Goal: Task Accomplishment & Management: Complete application form

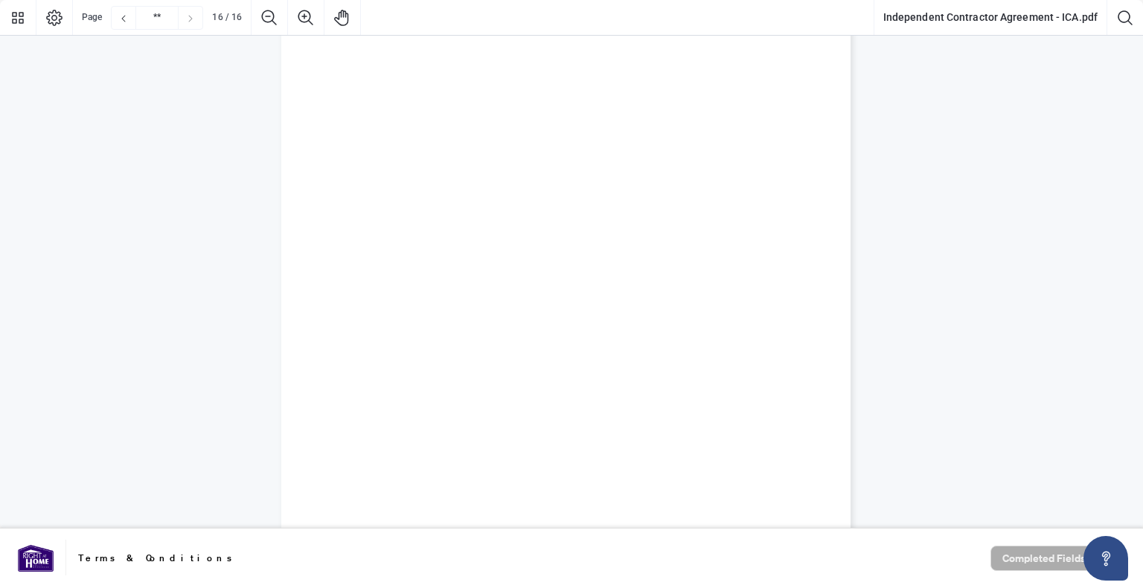
type input "**"
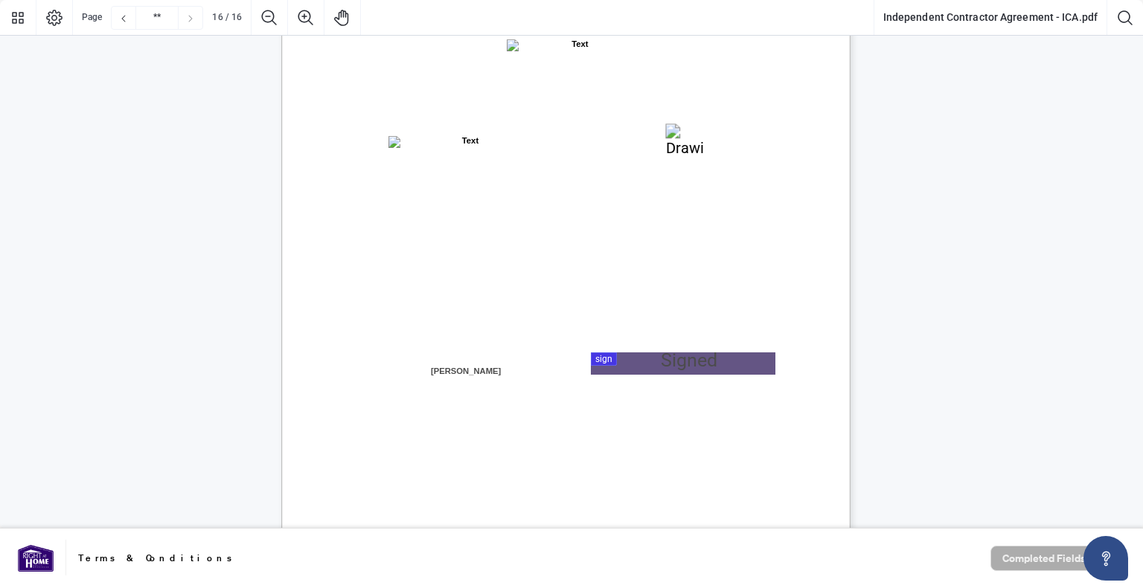
scroll to position [11417, 0]
click at [661, 359] on div at bounding box center [571, 264] width 1143 height 529
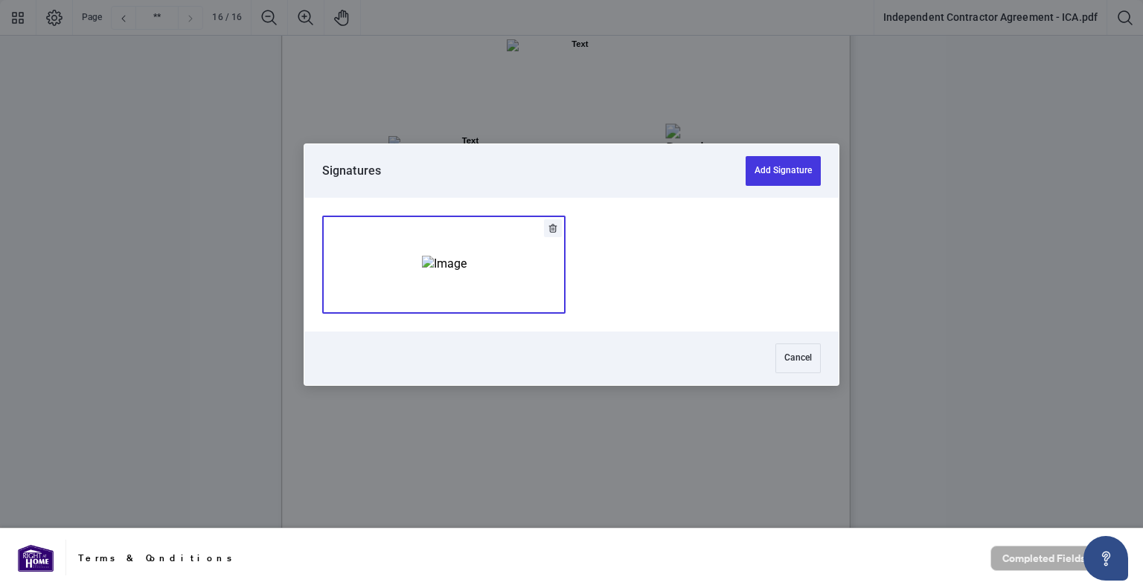
click at [466, 272] on img "Add Signature" at bounding box center [444, 264] width 45 height 16
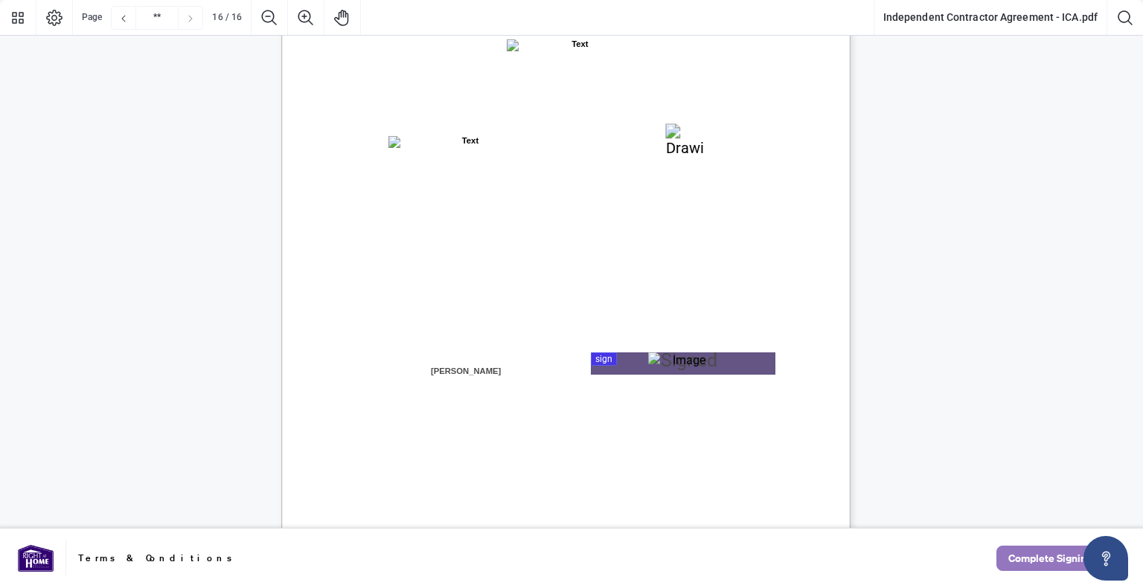
click at [1027, 553] on span "Complete Signing" at bounding box center [1050, 559] width 84 height 24
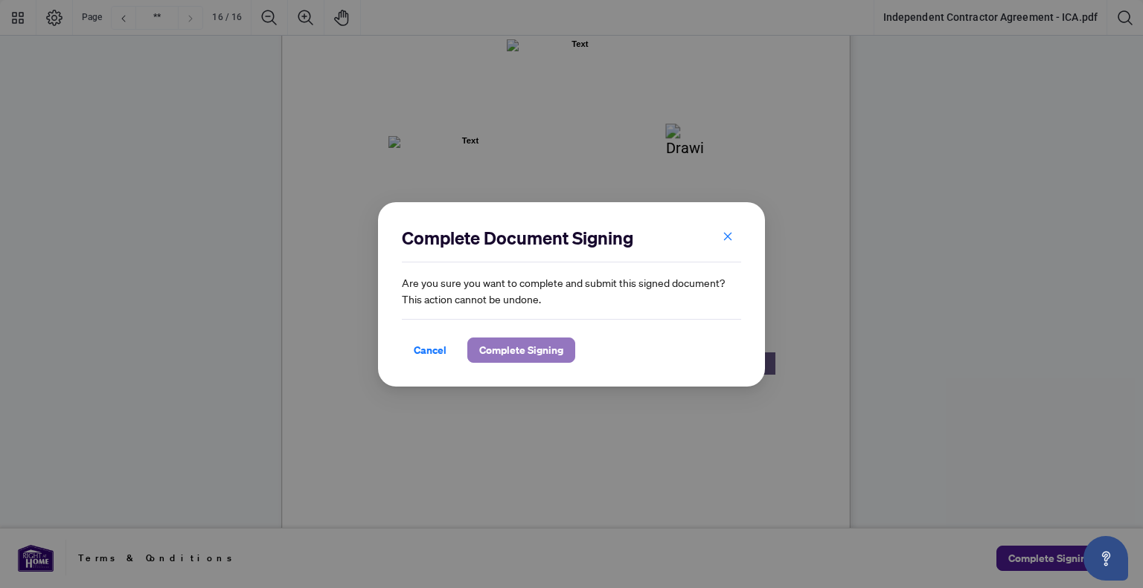
click at [530, 359] on span "Complete Signing" at bounding box center [521, 350] width 84 height 24
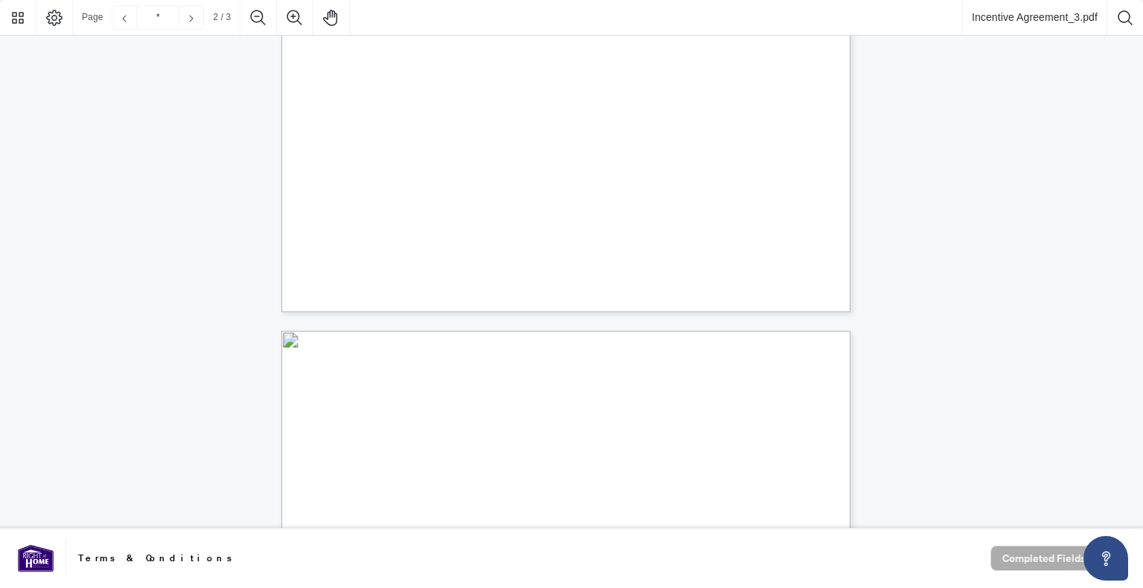
type input "*"
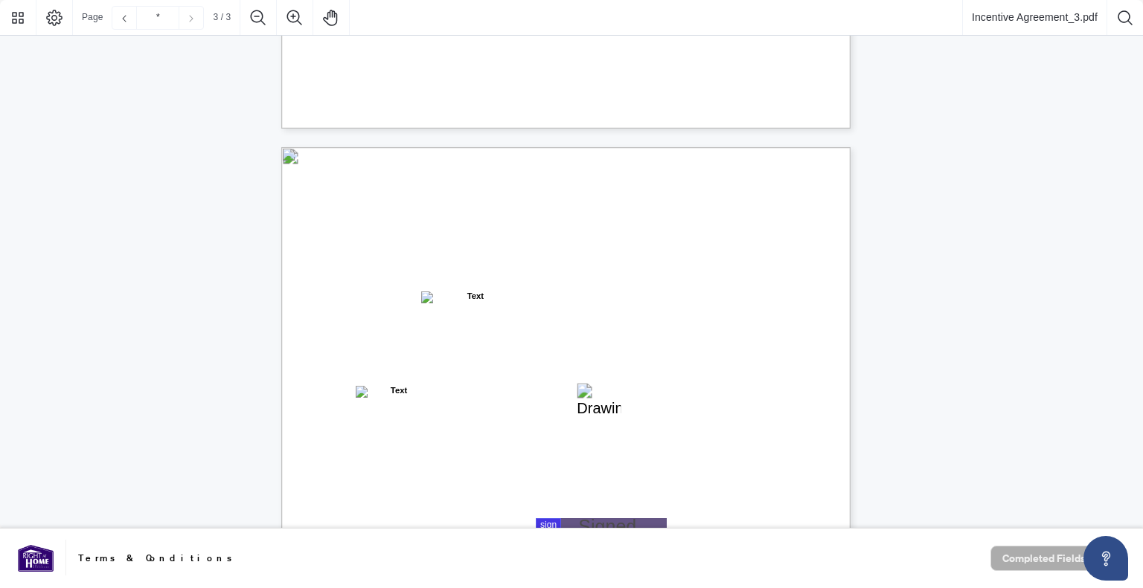
scroll to position [1562, 0]
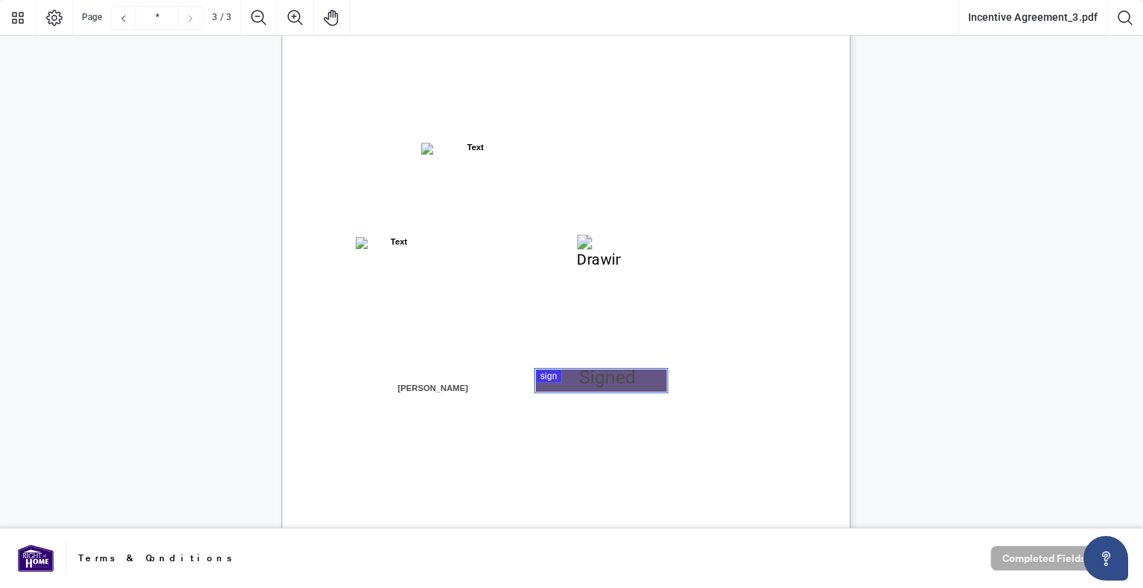
click at [620, 376] on div at bounding box center [571, 264] width 1143 height 529
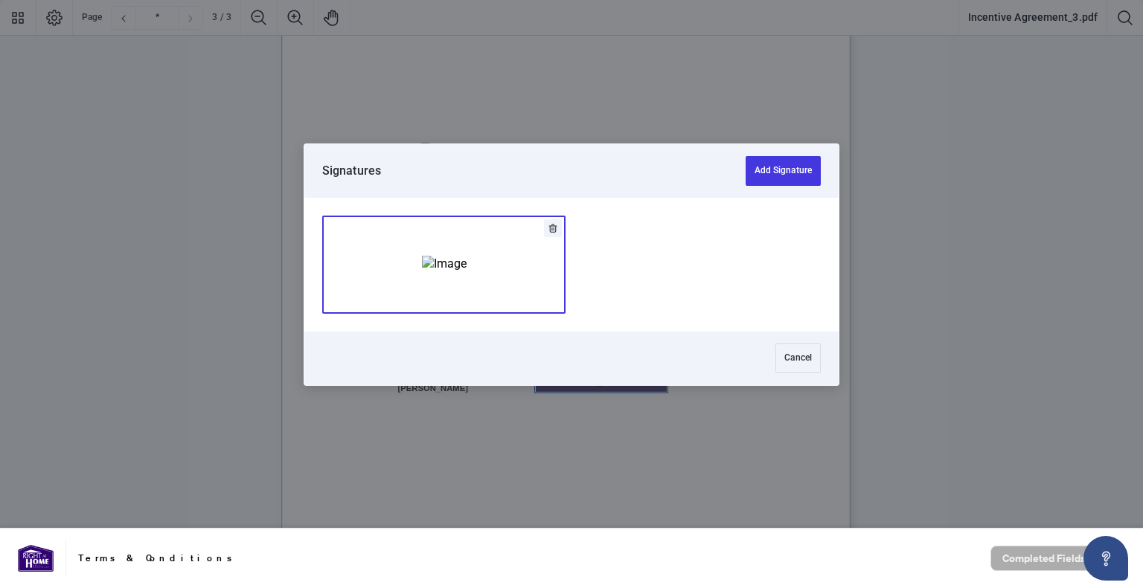
click at [422, 272] on img "Add Signature" at bounding box center [444, 264] width 45 height 16
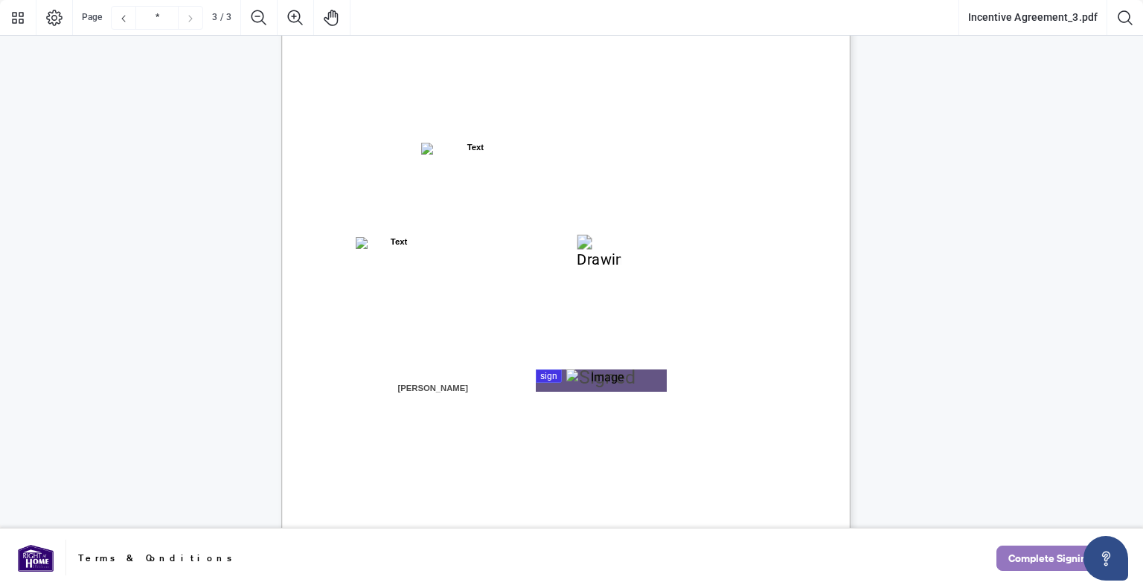
click at [1038, 560] on span "Complete Signing" at bounding box center [1050, 559] width 84 height 24
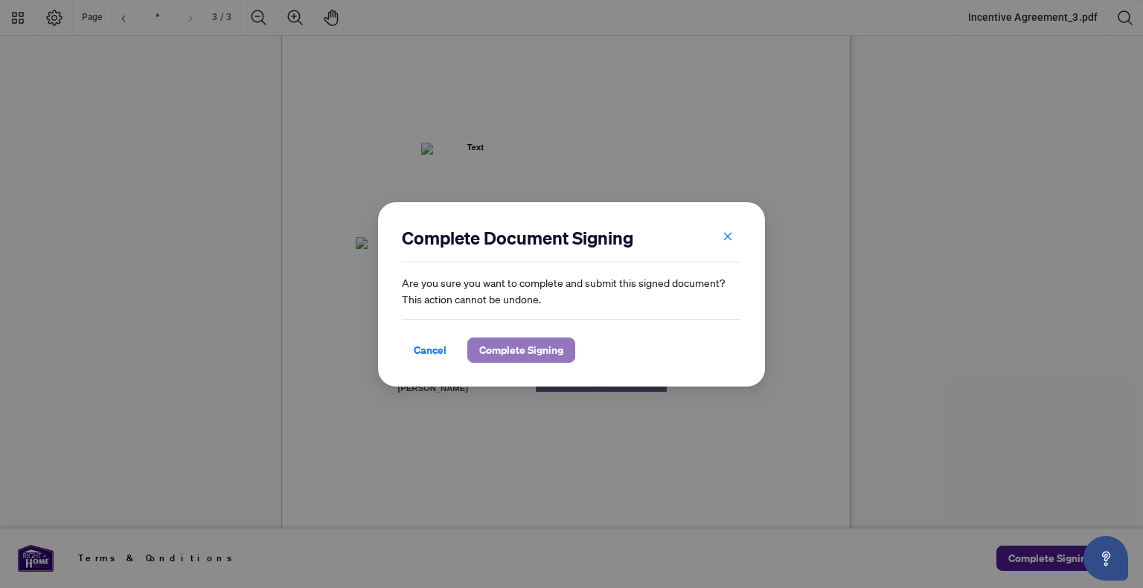
click at [534, 353] on span "Complete Signing" at bounding box center [521, 350] width 84 height 24
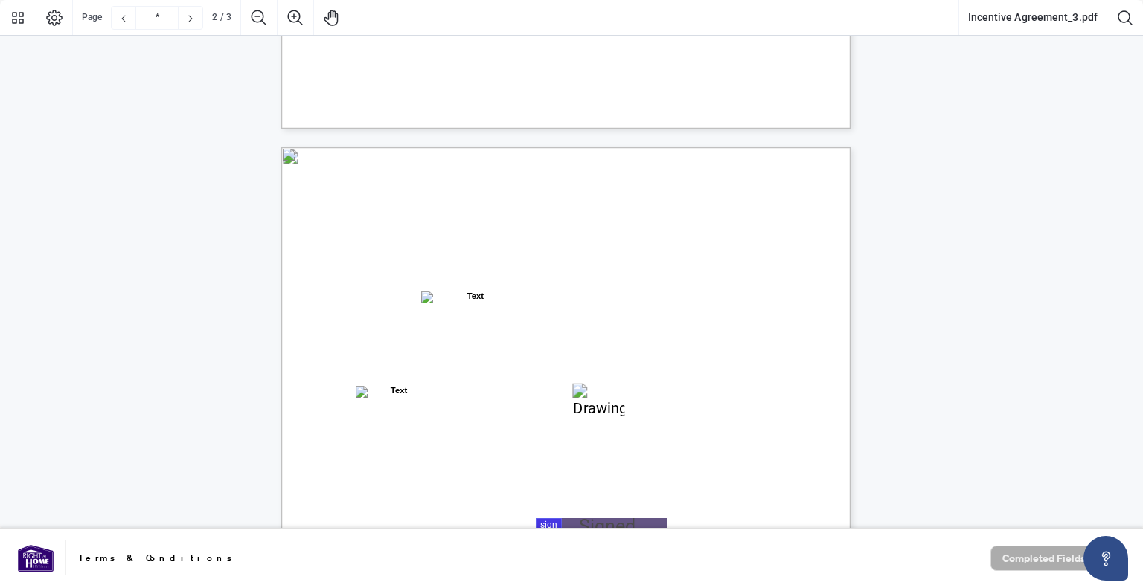
type input "*"
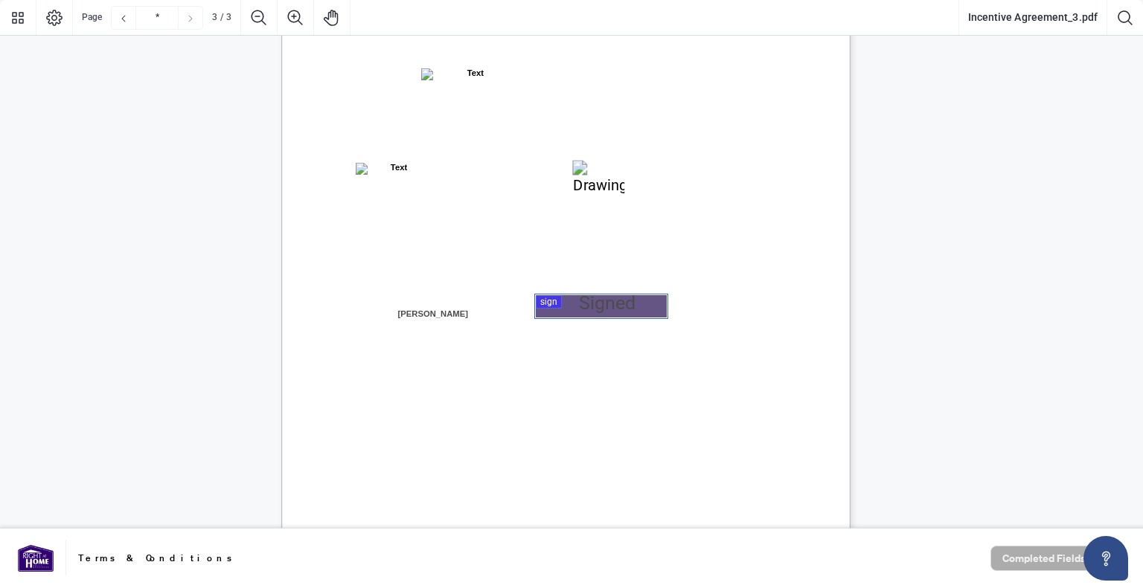
click at [588, 308] on div at bounding box center [571, 264] width 1143 height 529
click at [577, 306] on div at bounding box center [571, 264] width 1143 height 529
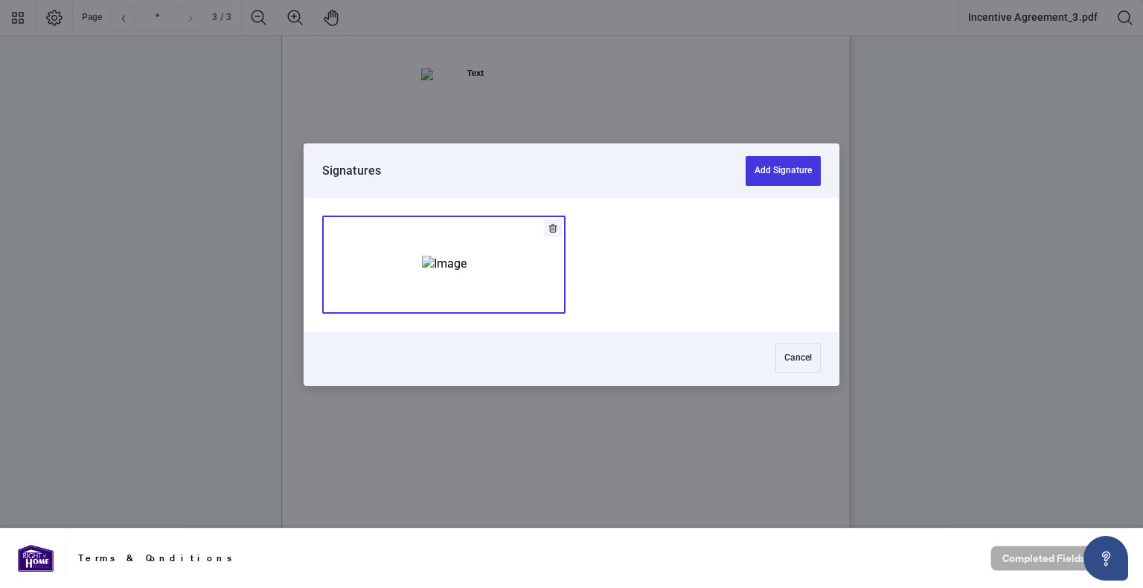
click at [466, 272] on img "Add Signature" at bounding box center [444, 264] width 45 height 16
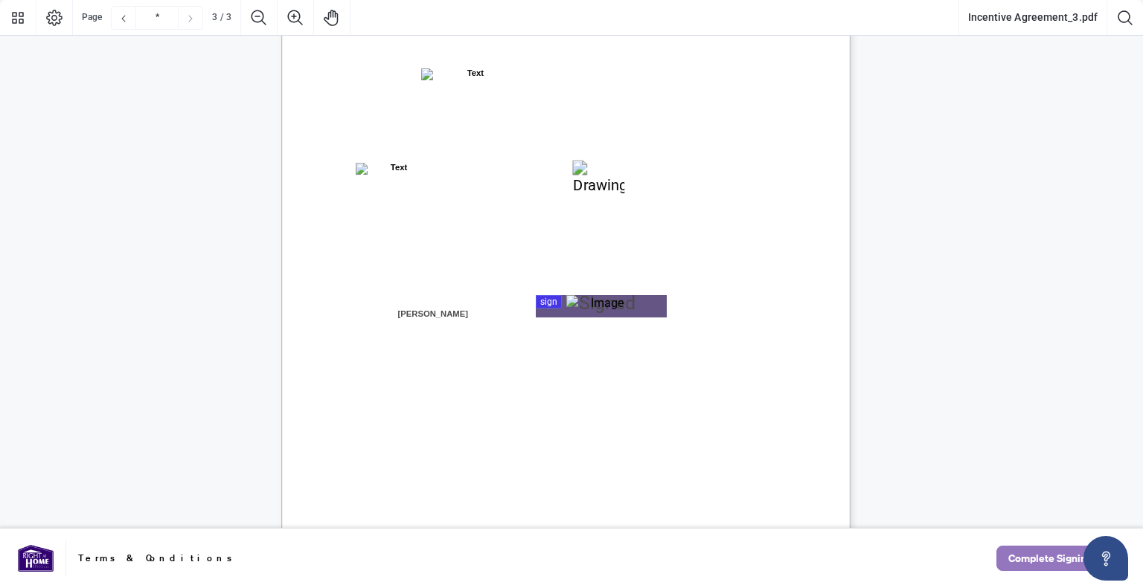
click at [1038, 568] on span "Complete Signing" at bounding box center [1050, 559] width 84 height 24
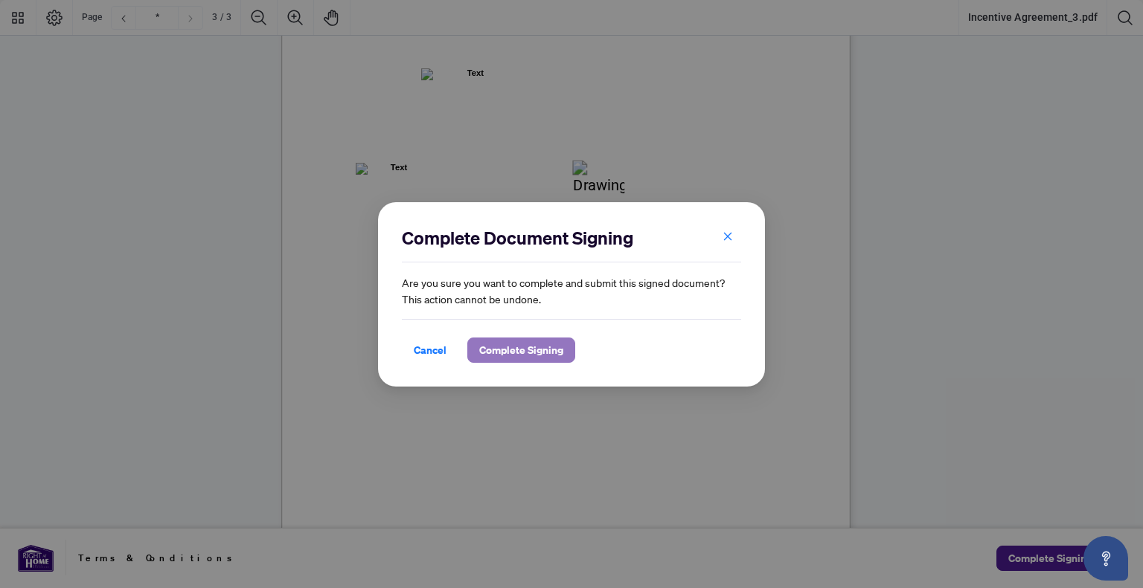
click at [504, 341] on span "Complete Signing" at bounding box center [521, 350] width 84 height 24
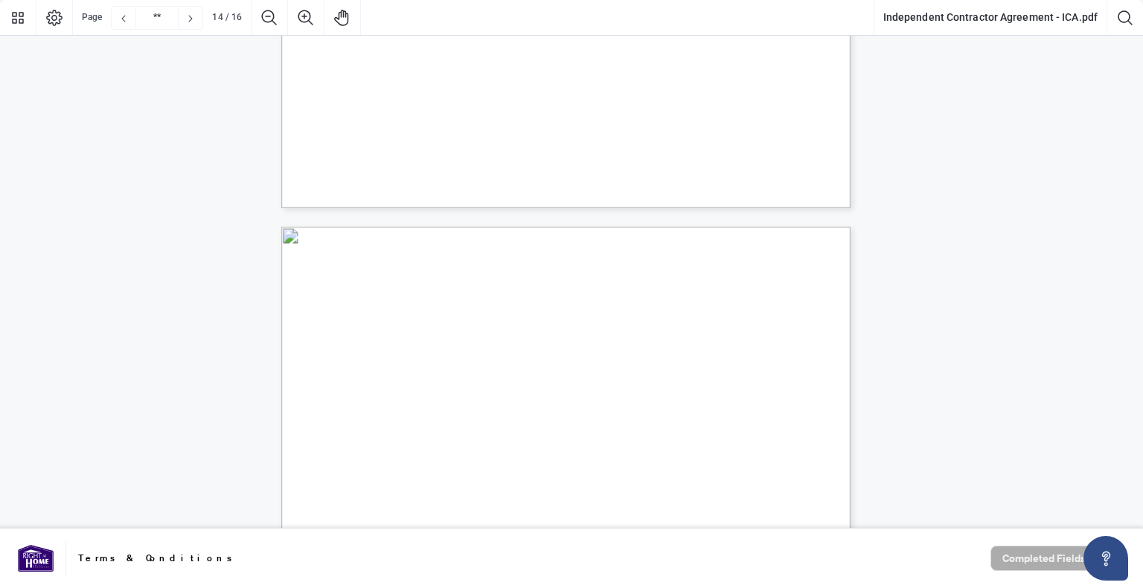
scroll to position [10489, 0]
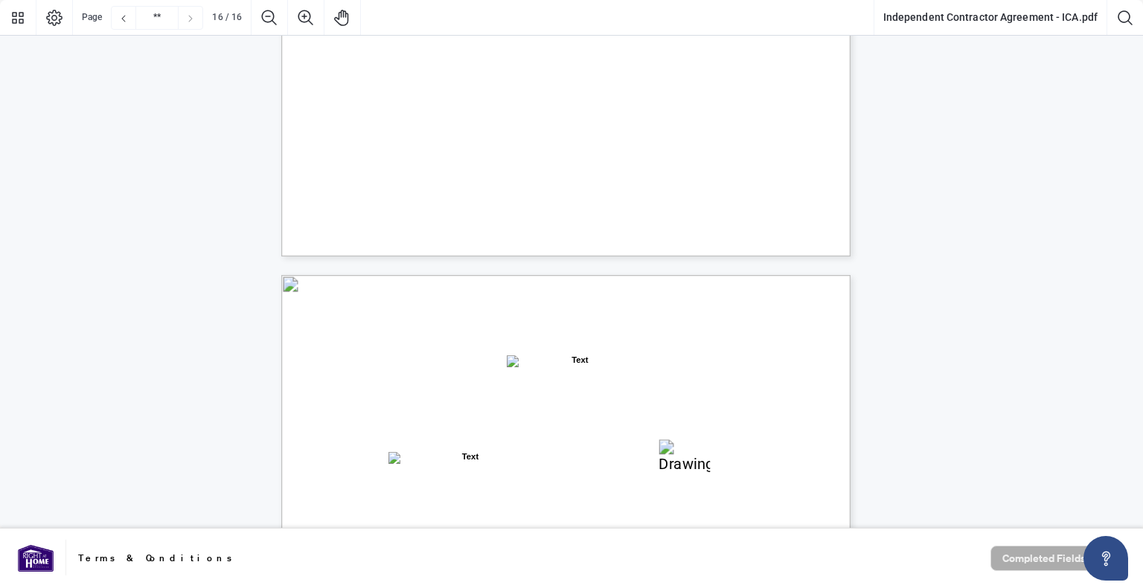
type input "**"
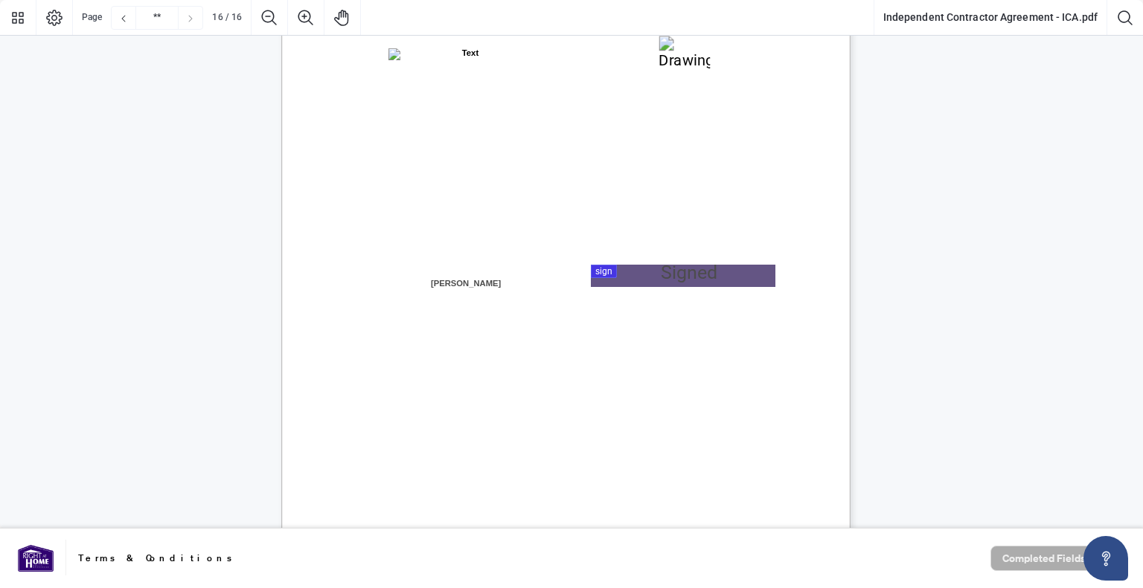
scroll to position [11376, 0]
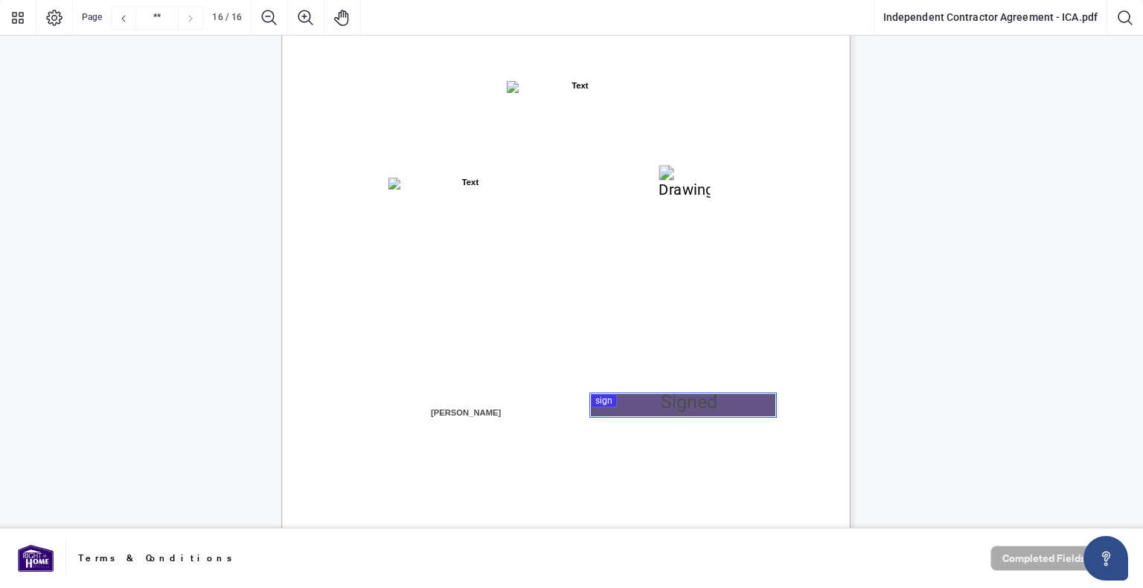
click at [648, 410] on div at bounding box center [571, 264] width 1143 height 529
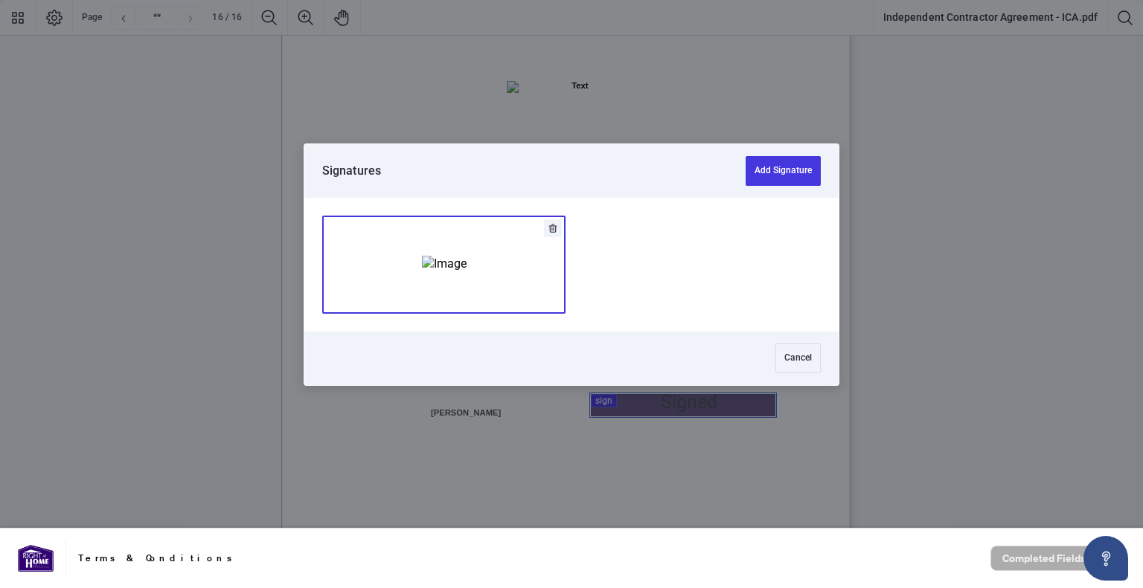
click at [466, 256] on img "Add Signature" at bounding box center [444, 264] width 45 height 16
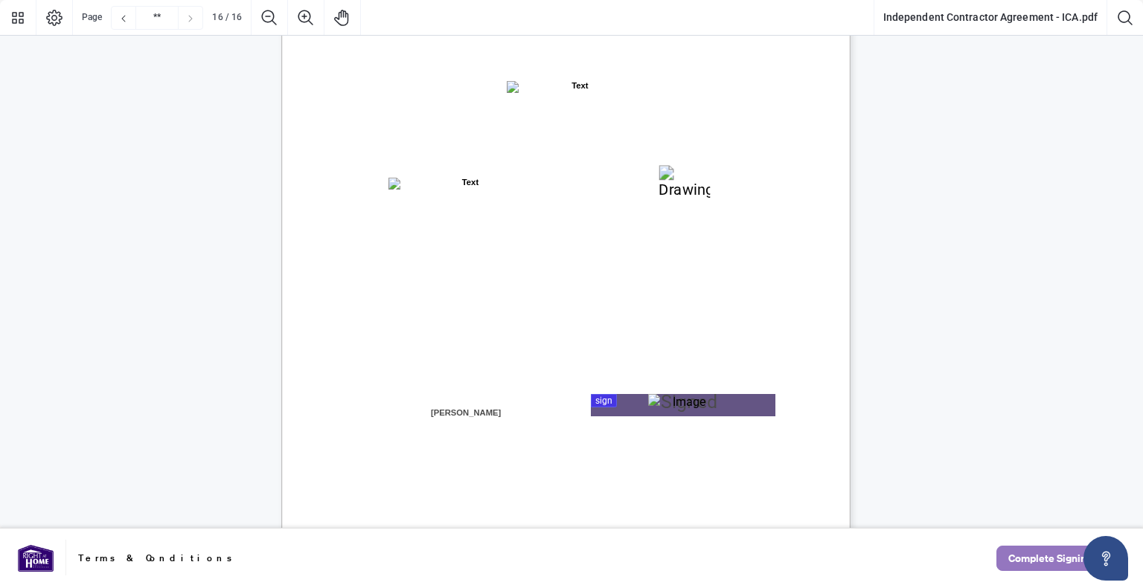
click at [1036, 570] on span "Complete Signing" at bounding box center [1050, 559] width 84 height 24
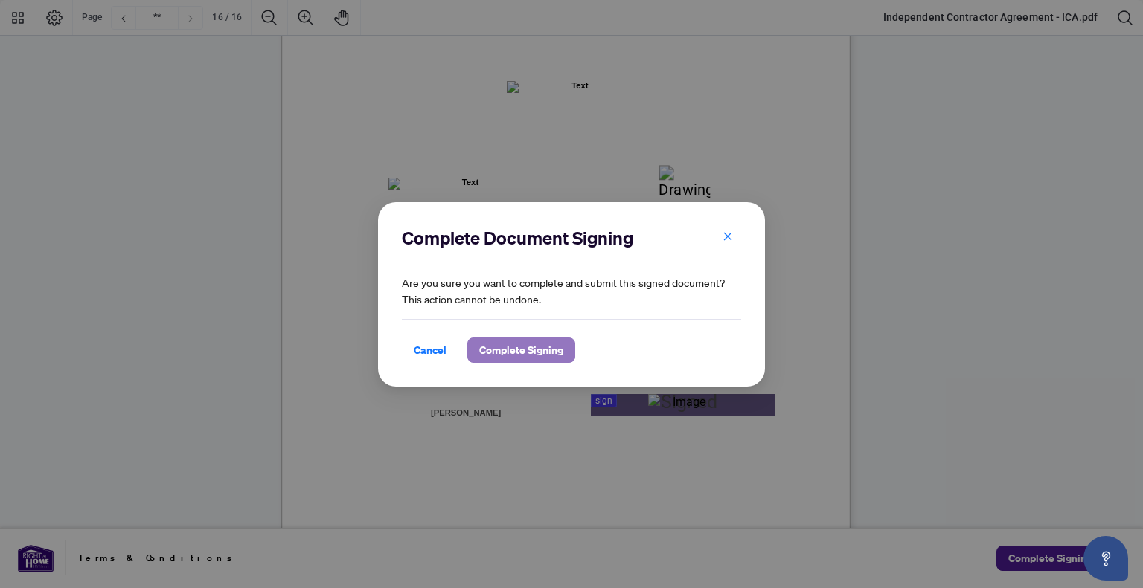
click at [495, 341] on span "Complete Signing" at bounding box center [521, 350] width 84 height 24
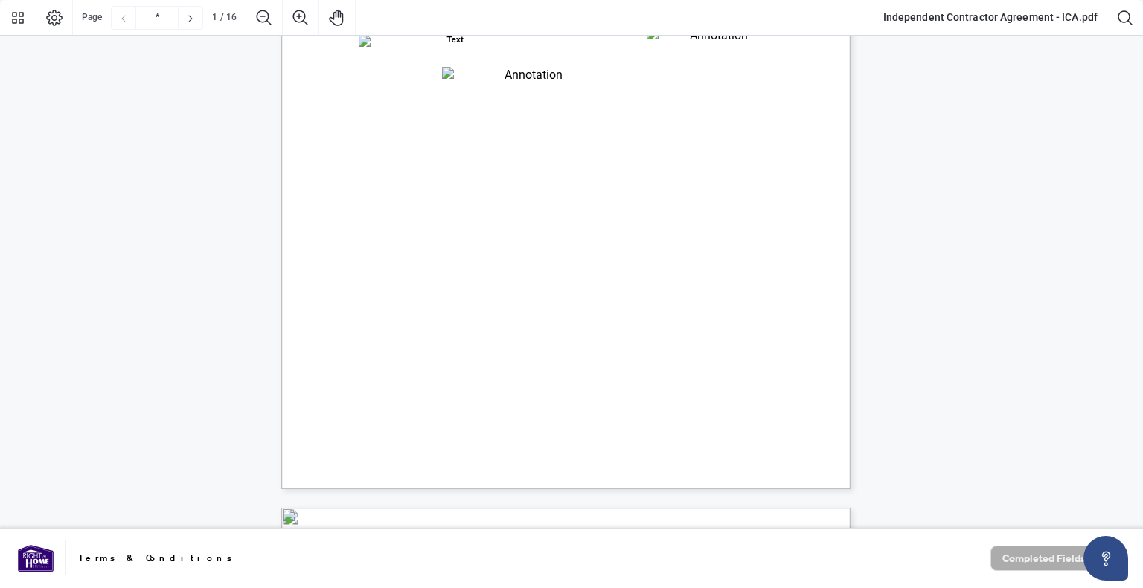
scroll to position [223, 0]
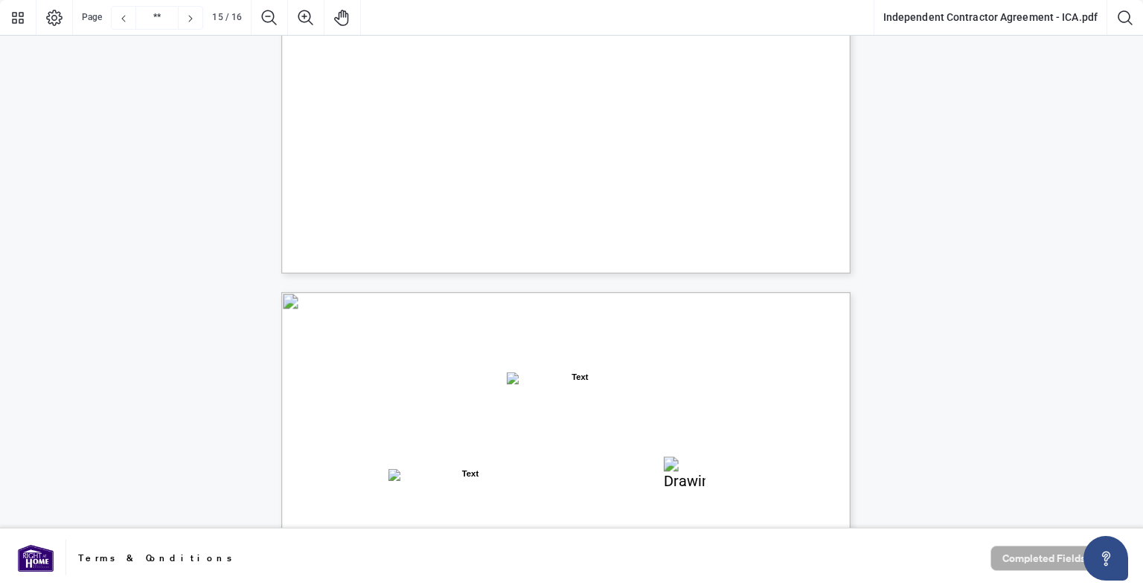
type input "**"
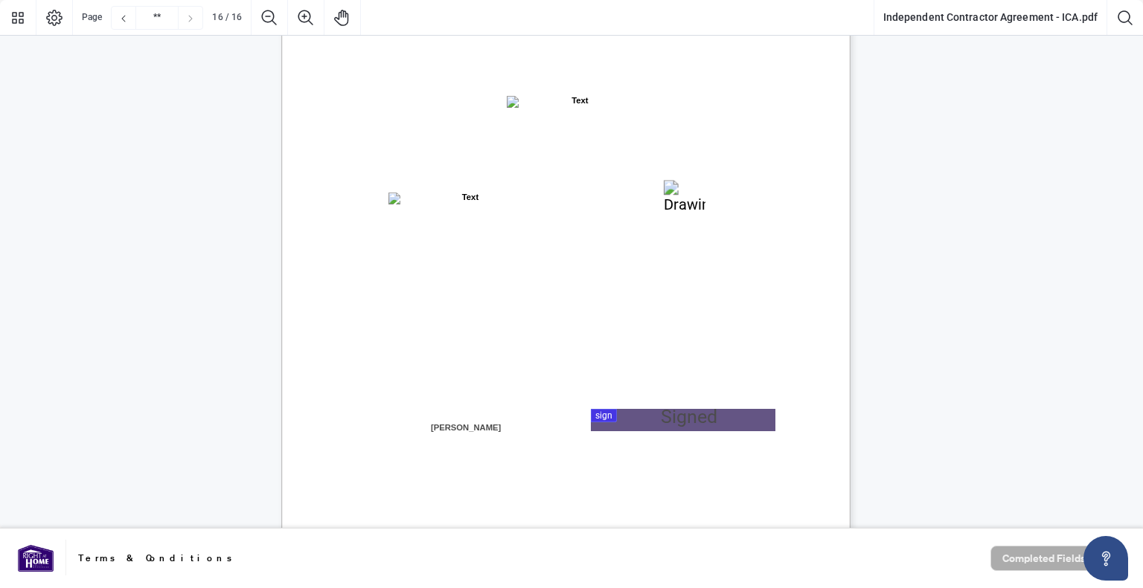
scroll to position [11382, 0]
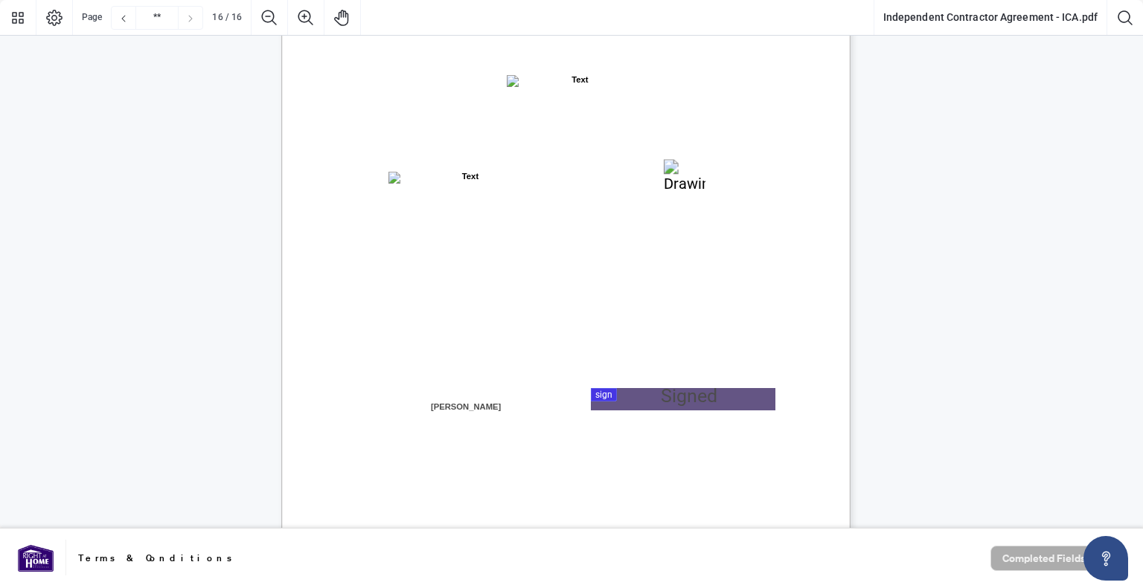
click at [374, 411] on span "Name:" at bounding box center [361, 408] width 25 height 13
click at [646, 385] on div "IN WITNESS WHEREOF, the parties hereto, having read and understood the entire A…" at bounding box center [636, 455] width 711 height 921
click at [646, 398] on div at bounding box center [571, 264] width 1143 height 529
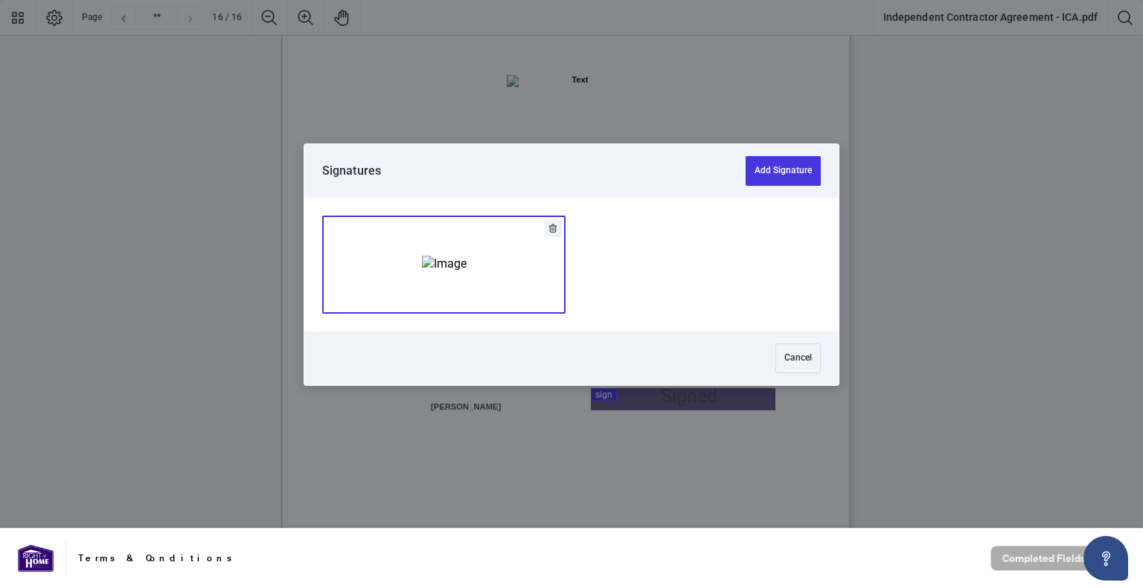
click at [464, 256] on img "Add Signature" at bounding box center [444, 264] width 45 height 16
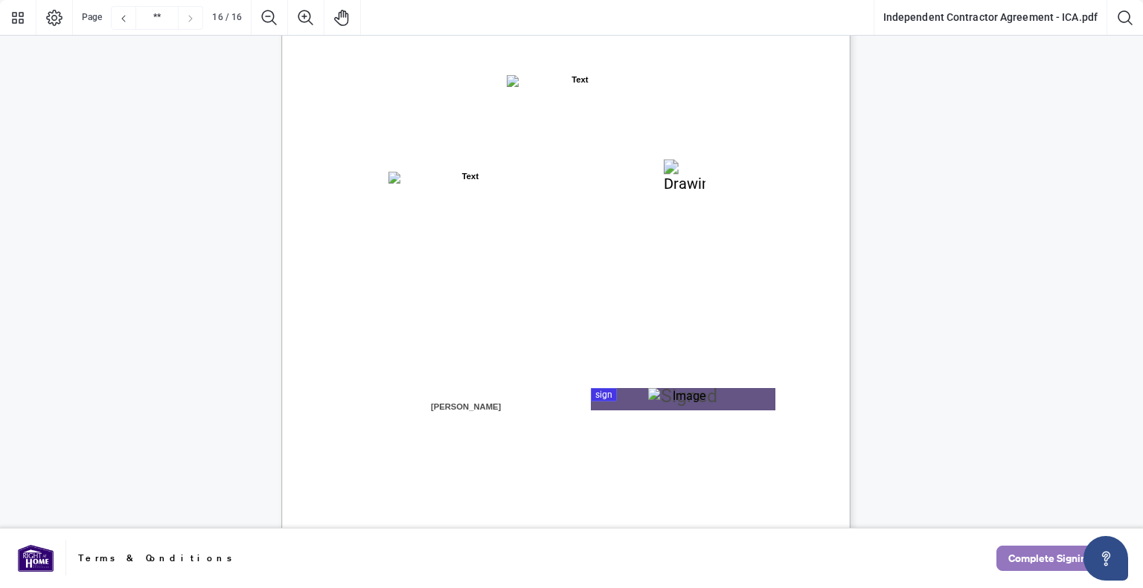
click at [1057, 559] on span "Complete Signing" at bounding box center [1050, 559] width 84 height 24
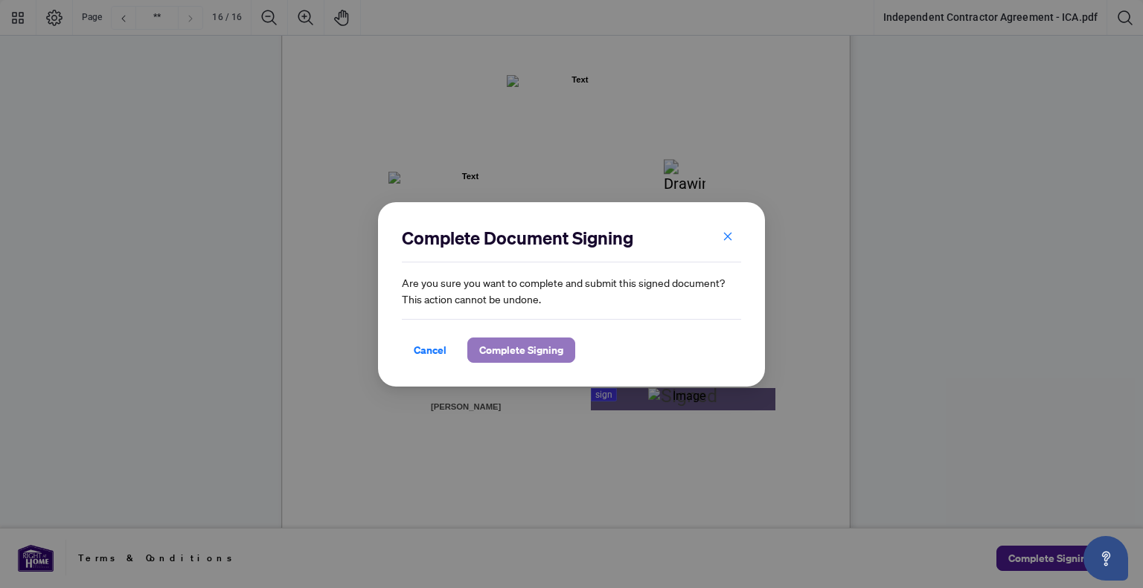
click at [507, 355] on span "Complete Signing" at bounding box center [521, 350] width 84 height 24
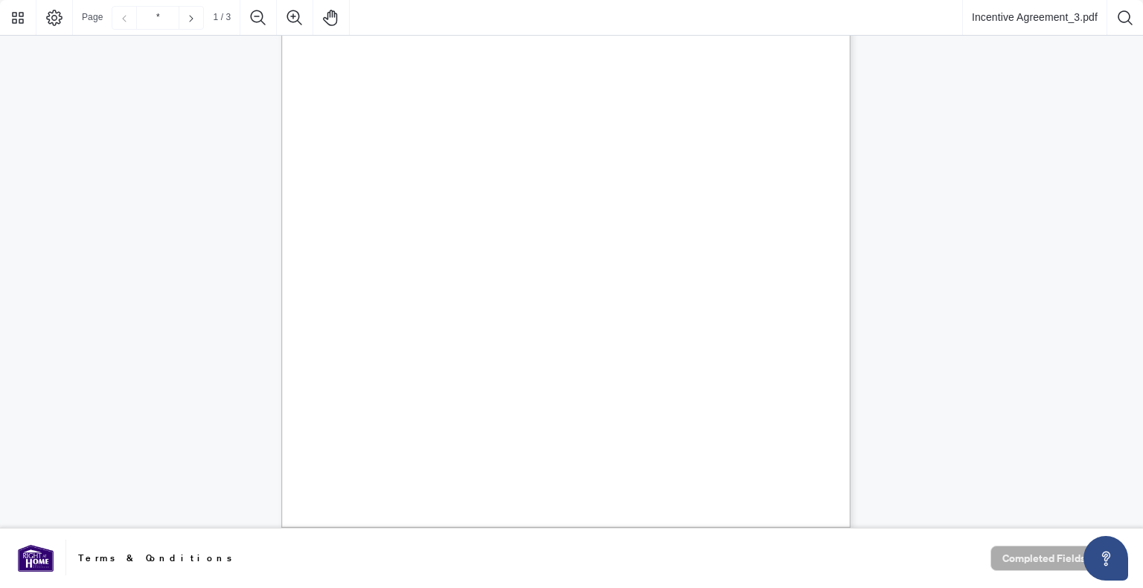
scroll to position [446, 0]
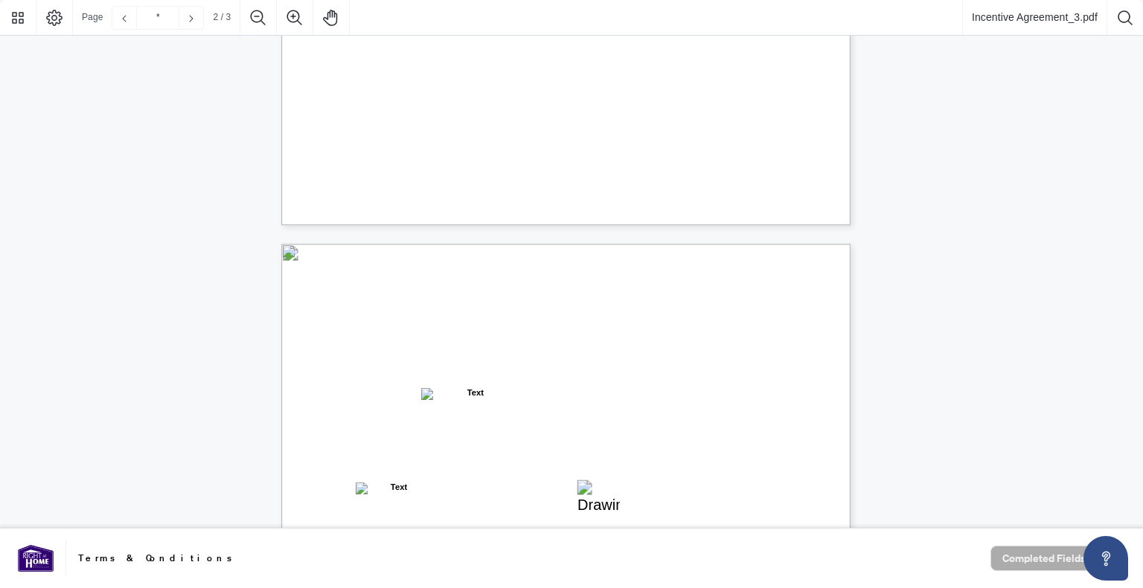
type input "*"
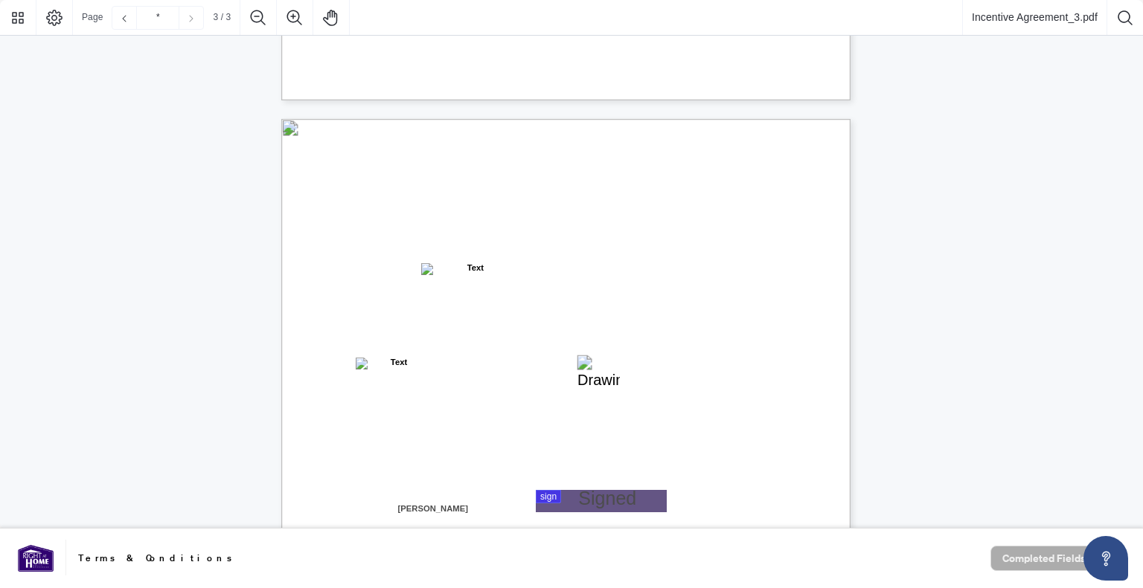
scroll to position [1547, 0]
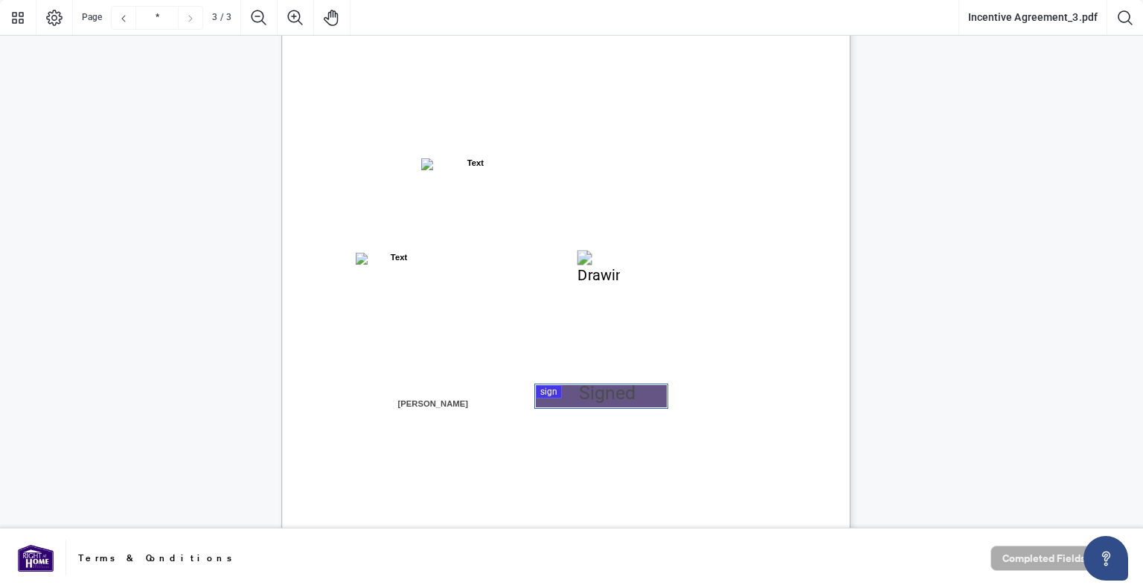
click at [571, 399] on div at bounding box center [571, 264] width 1143 height 529
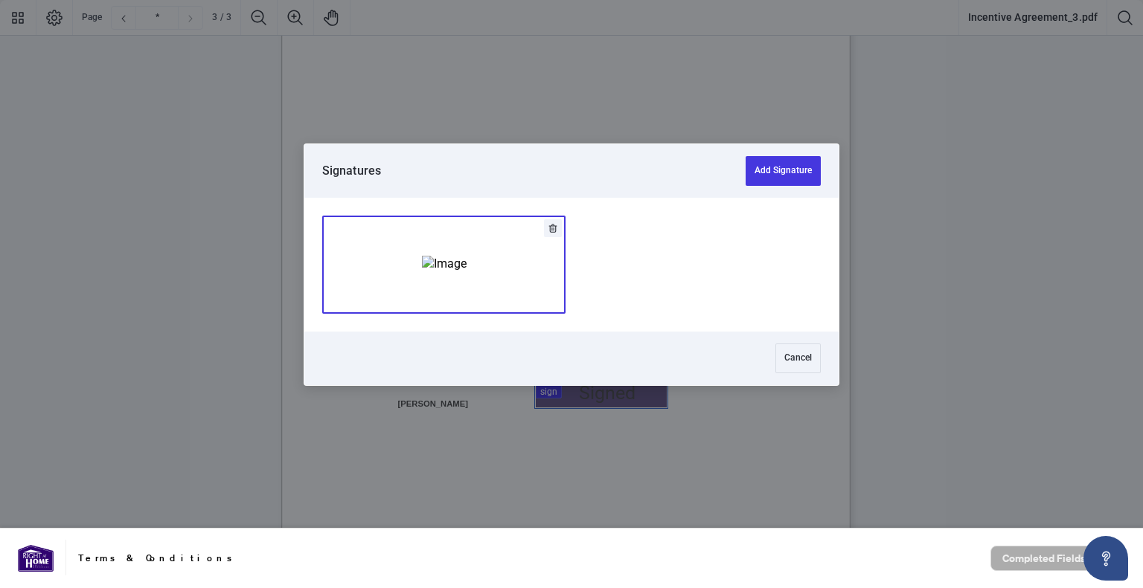
click at [431, 266] on img "Add Signature" at bounding box center [444, 264] width 45 height 16
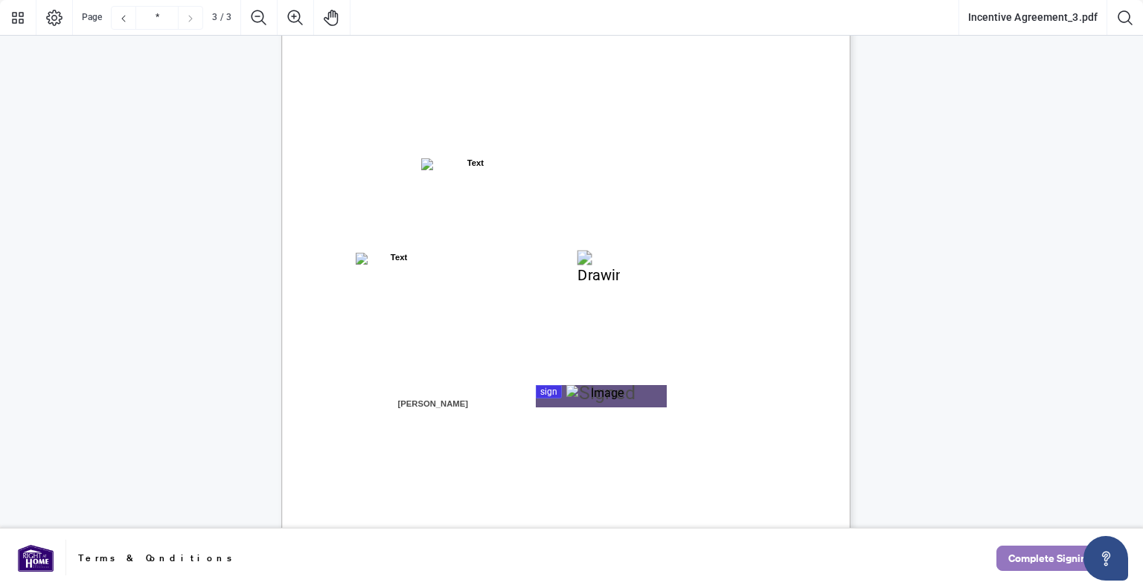
click at [1023, 558] on span "Complete Signing" at bounding box center [1050, 559] width 84 height 24
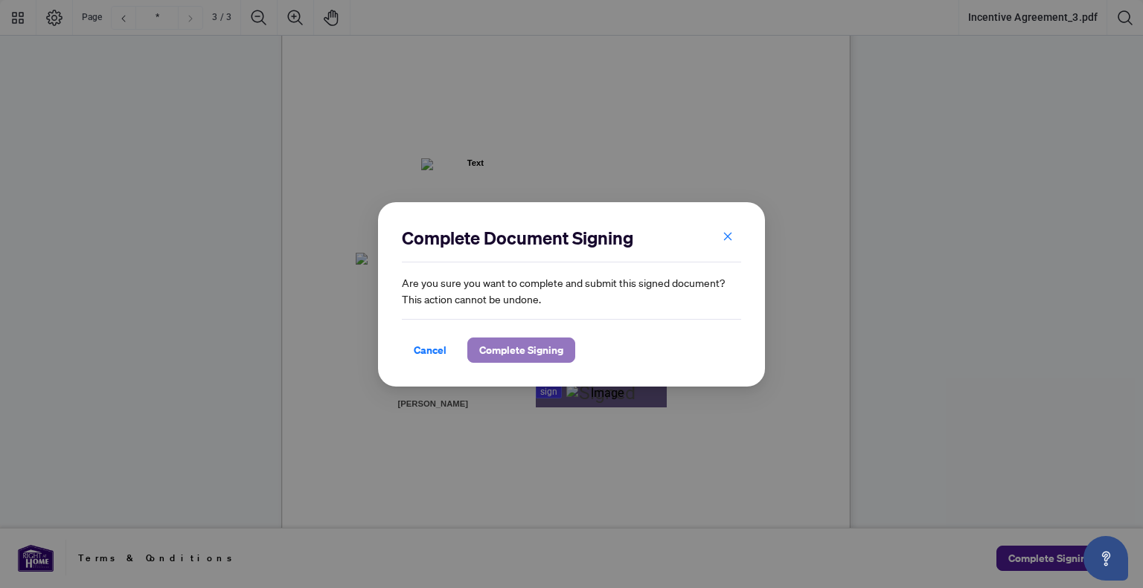
click at [506, 344] on span "Complete Signing" at bounding box center [521, 350] width 84 height 24
